Goal: Subscribe to service/newsletter

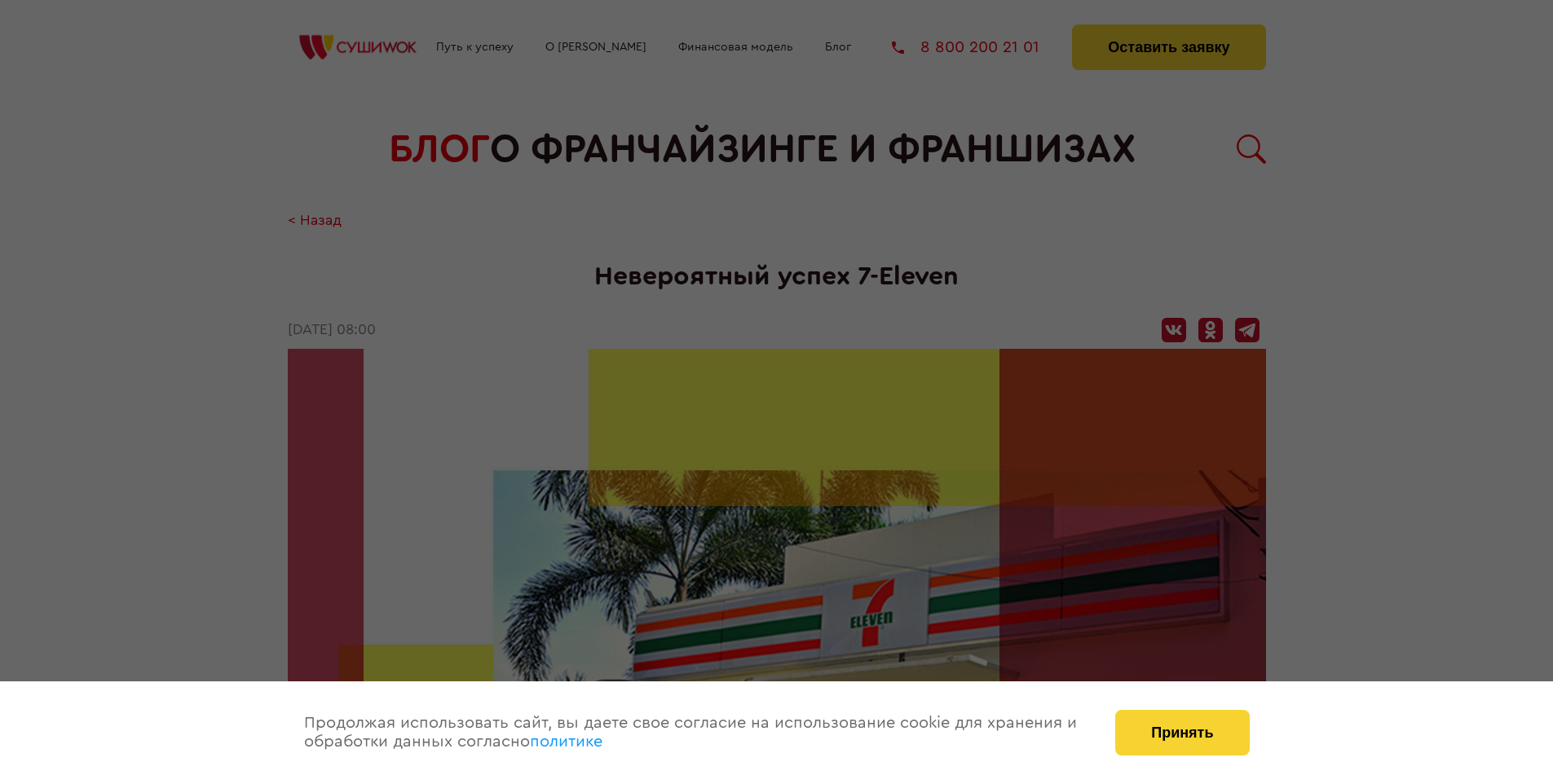
scroll to position [2656, 0]
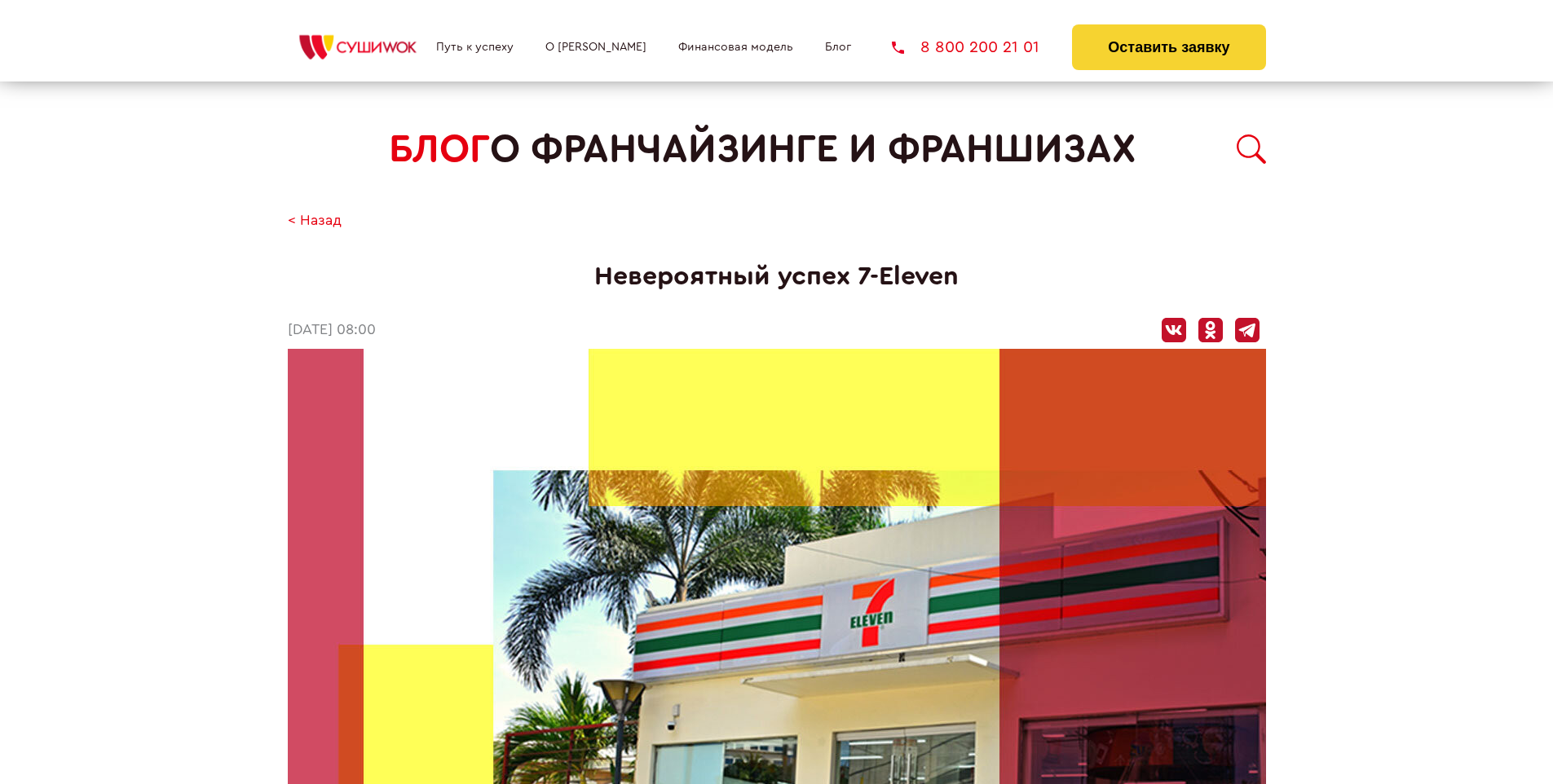
scroll to position [2656, 0]
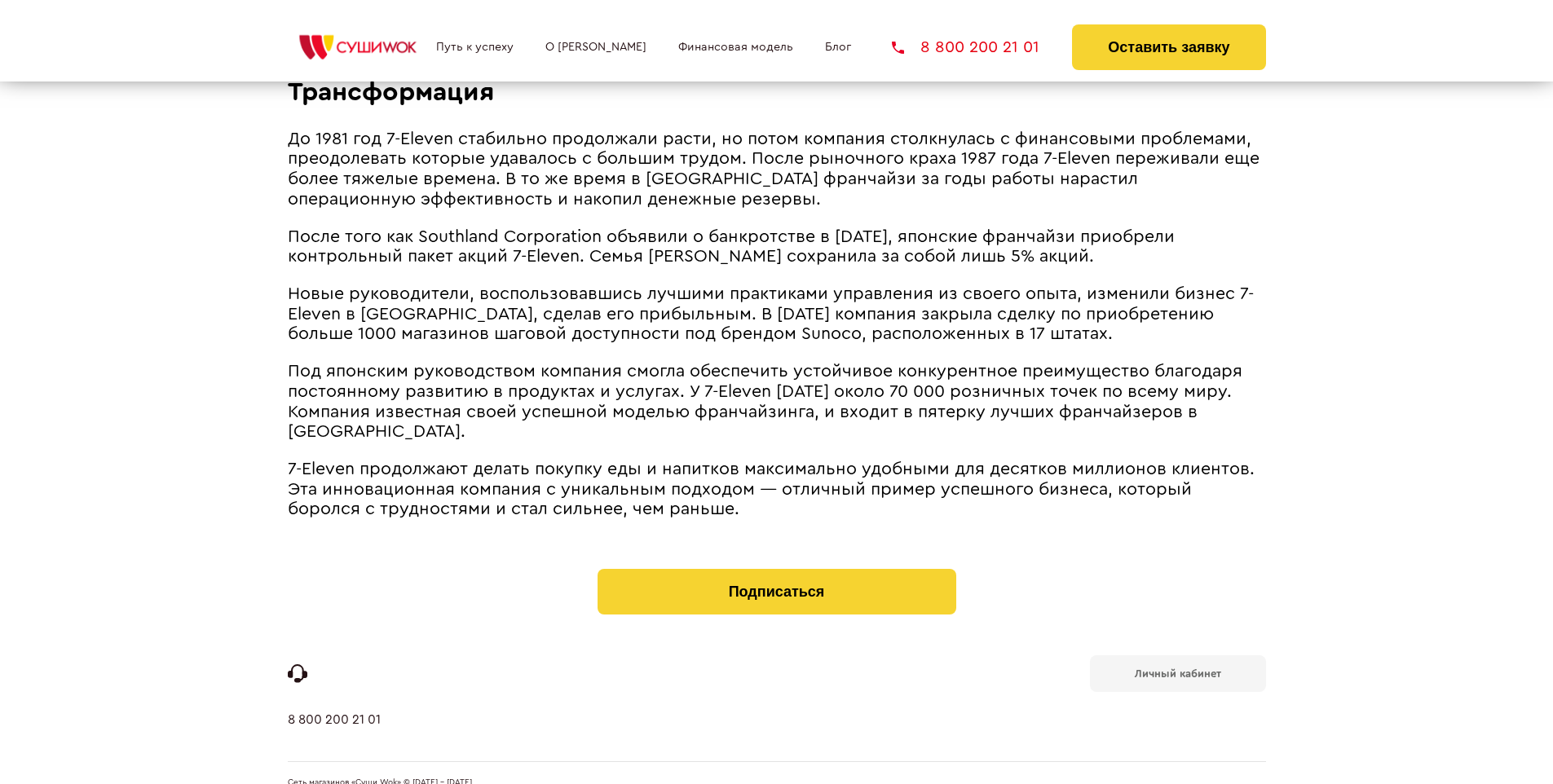
click at [1177, 669] on b "Личный кабинет" at bounding box center [1178, 673] width 86 height 11
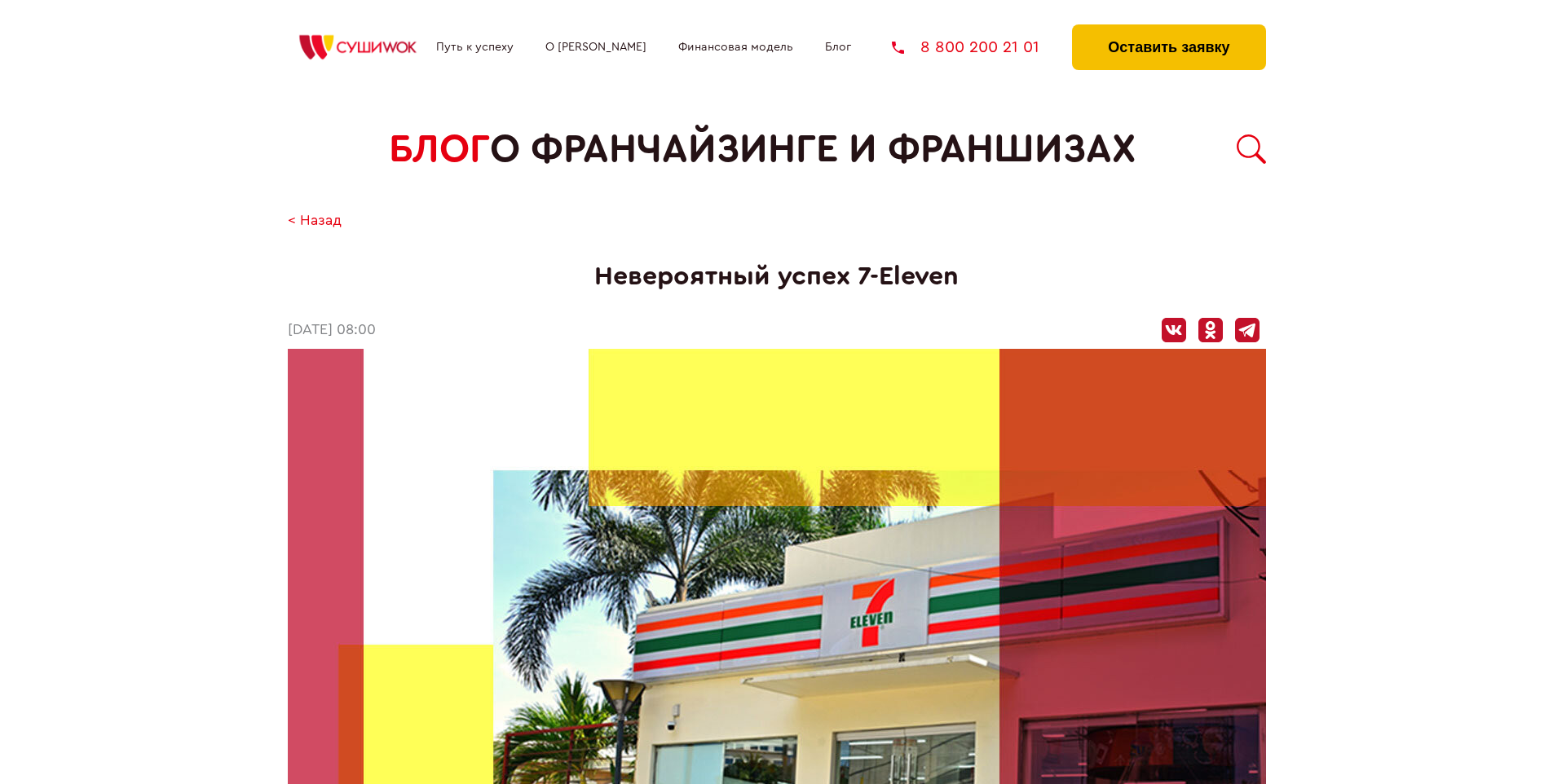
click at [1168, 28] on button "Оставить заявку" at bounding box center [1168, 47] width 193 height 46
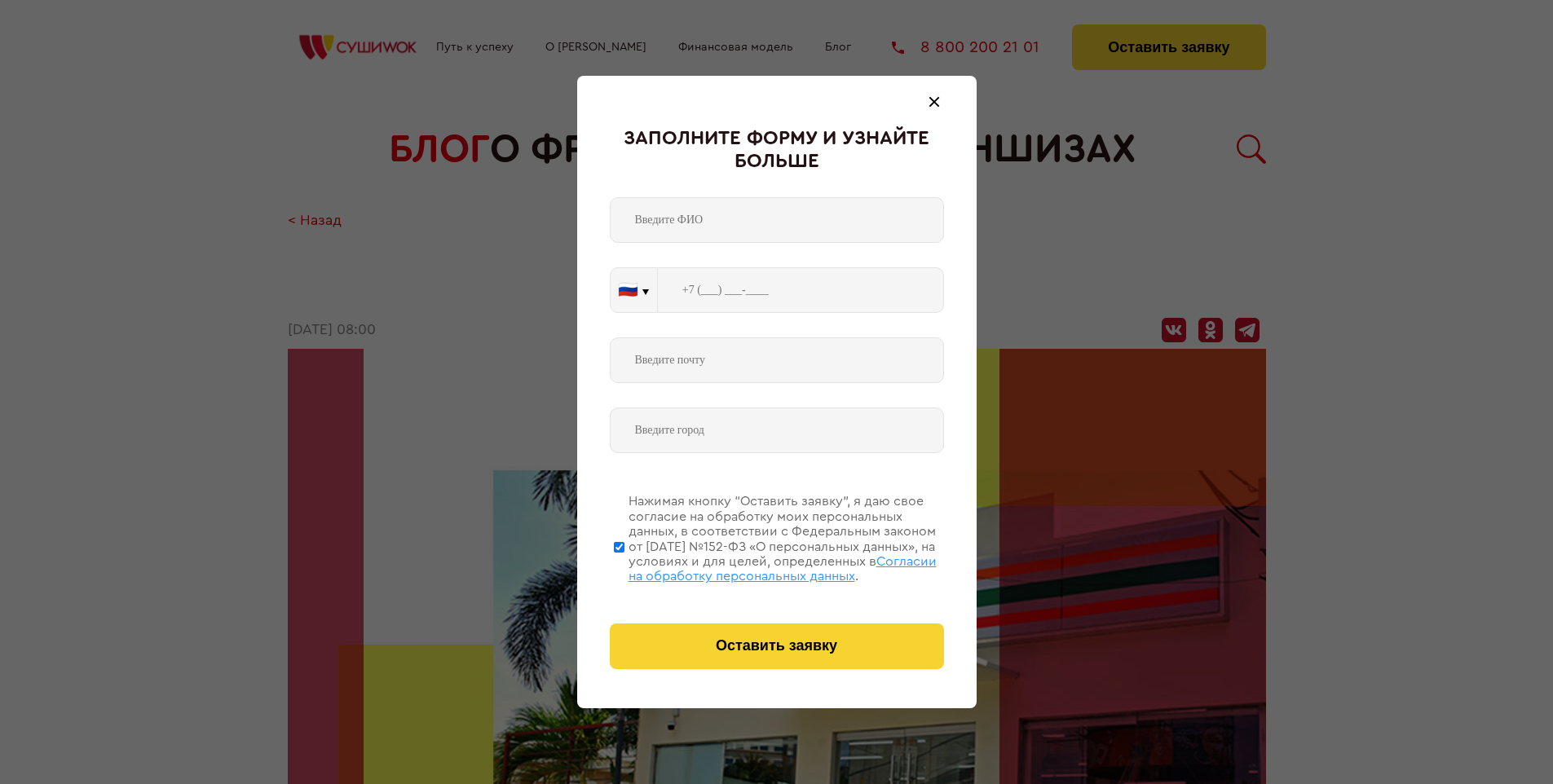
click at [756, 567] on span "Согласии на обработку персональных данных" at bounding box center [782, 569] width 308 height 27
click at [625, 567] on input "Нажимая кнопку “Оставить заявку”, я даю свое согласие на обработку моих персона…" at bounding box center [619, 546] width 11 height 130
checkbox input "false"
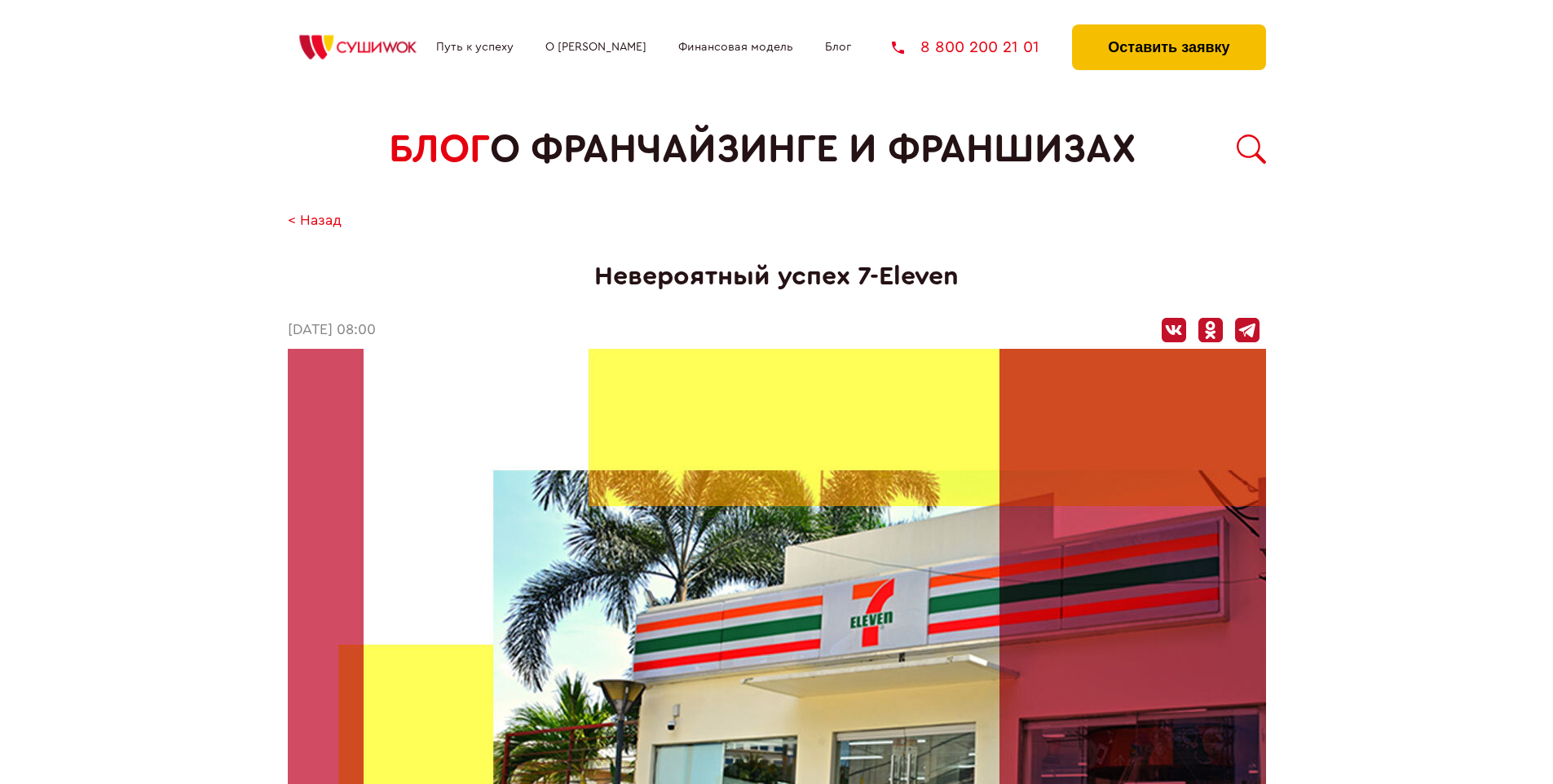
click at [1168, 28] on button "Оставить заявку" at bounding box center [1168, 47] width 193 height 46
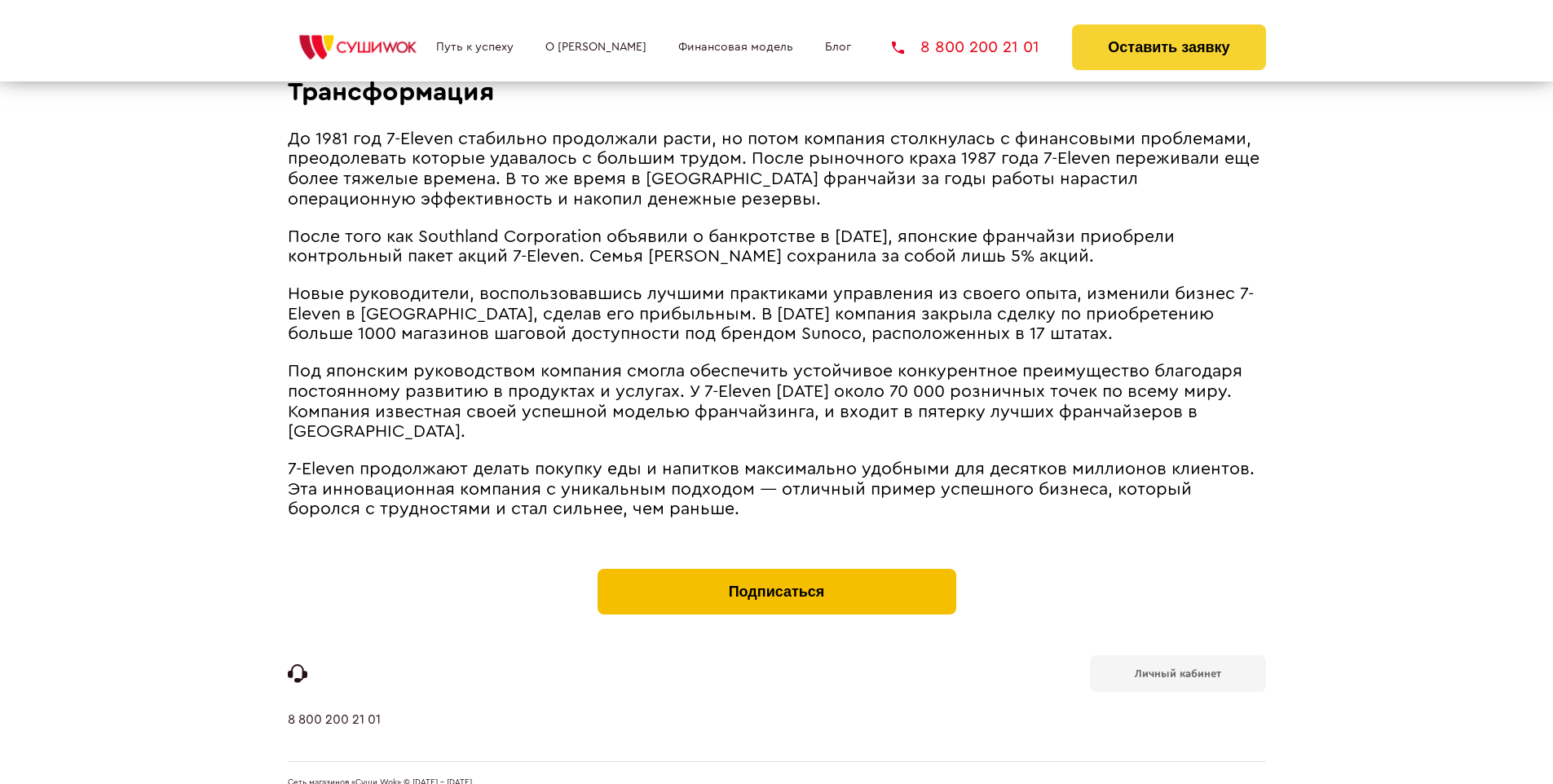
click at [776, 569] on button "Подписаться" at bounding box center [776, 591] width 358 height 46
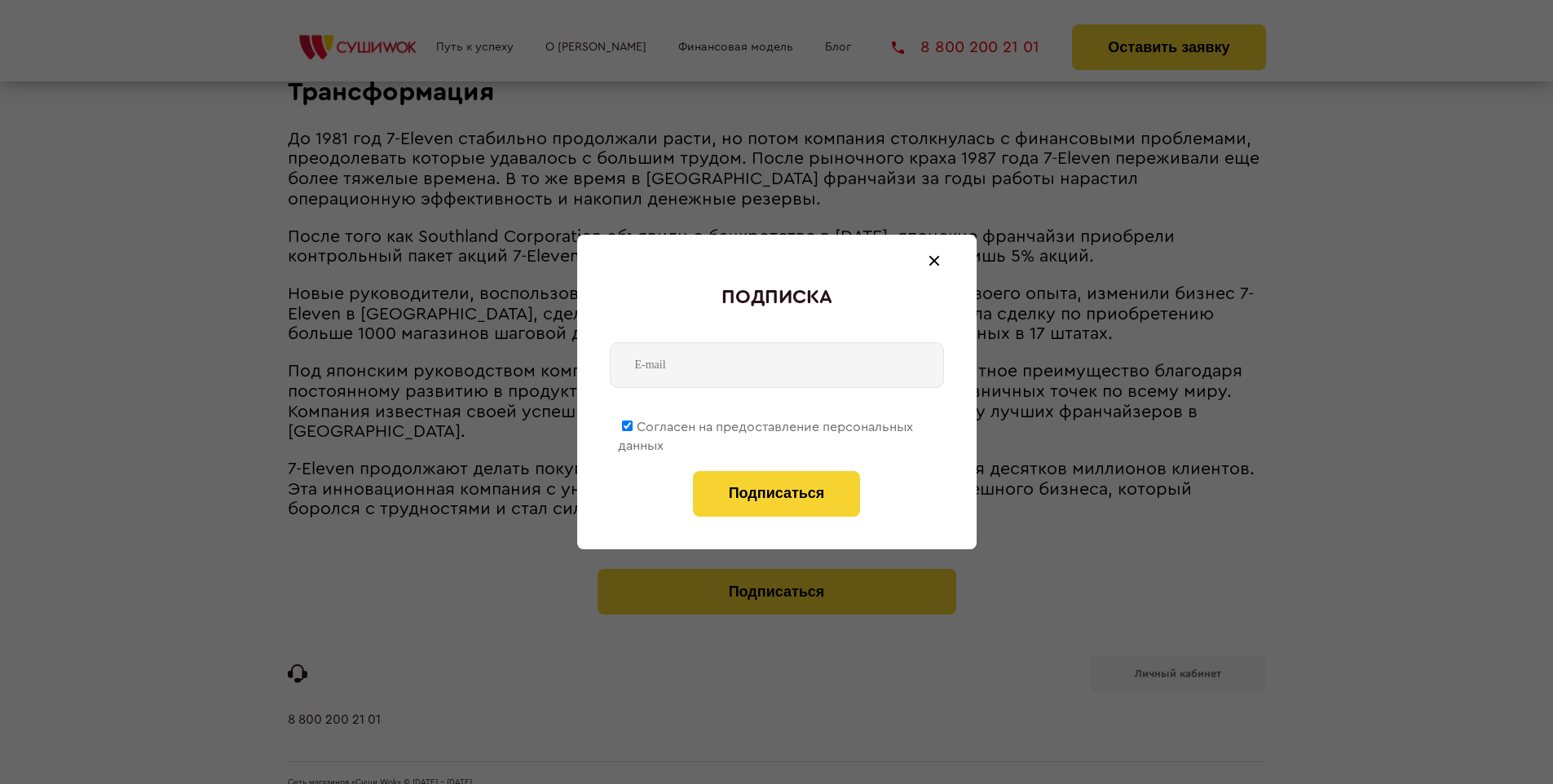
click at [767, 424] on span "Согласен на предоставление персональных данных" at bounding box center [765, 437] width 295 height 31
click at [633, 424] on input "Согласен на предоставление персональных данных" at bounding box center [627, 426] width 11 height 11
checkbox input "false"
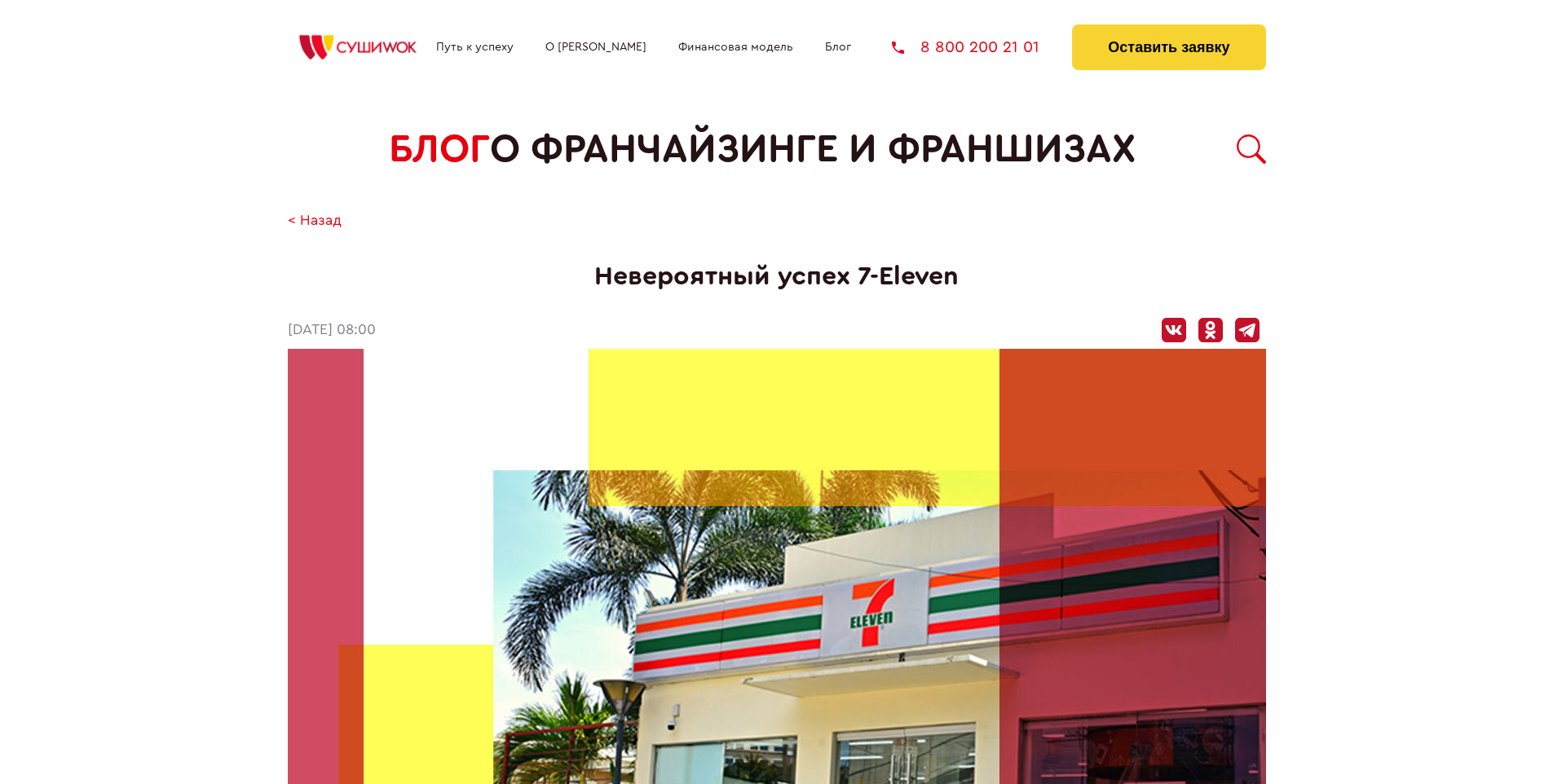
scroll to position [2656, 0]
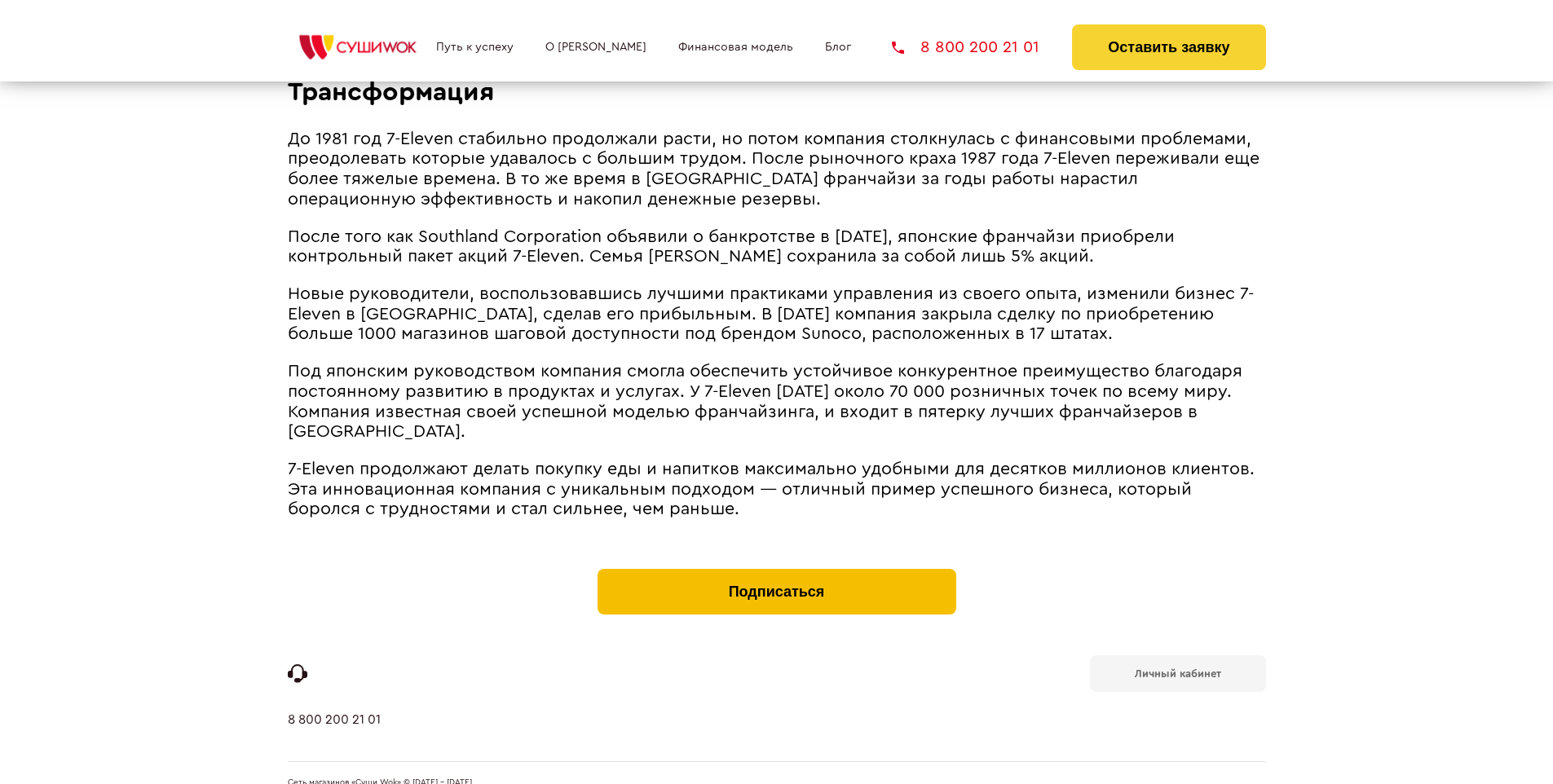
click at [776, 569] on button "Подписаться" at bounding box center [776, 591] width 358 height 46
